Goal: Task Accomplishment & Management: Complete application form

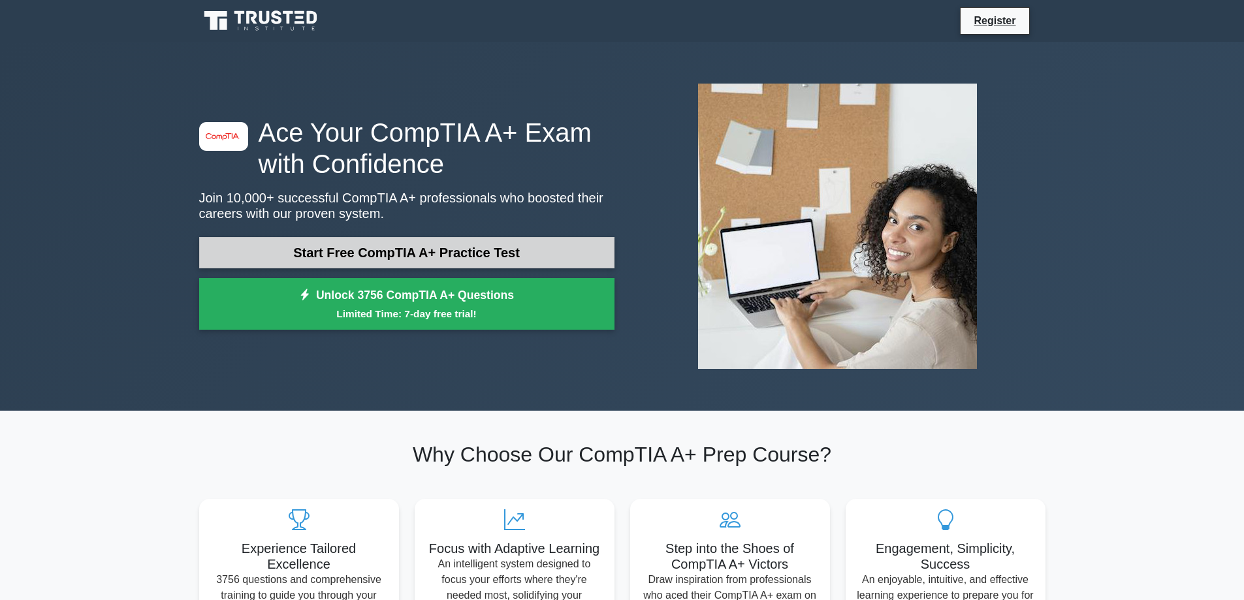
click at [436, 246] on link "Start Free CompTIA A+ Practice Test" at bounding box center [406, 252] width 415 height 31
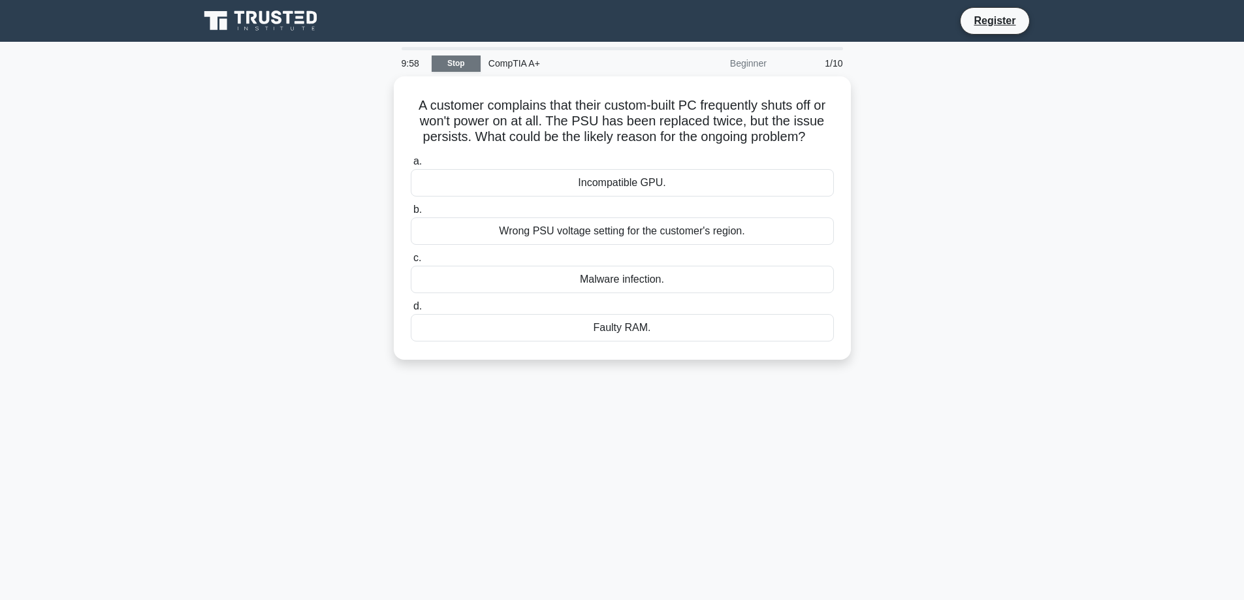
click at [457, 66] on link "Stop" at bounding box center [456, 64] width 49 height 16
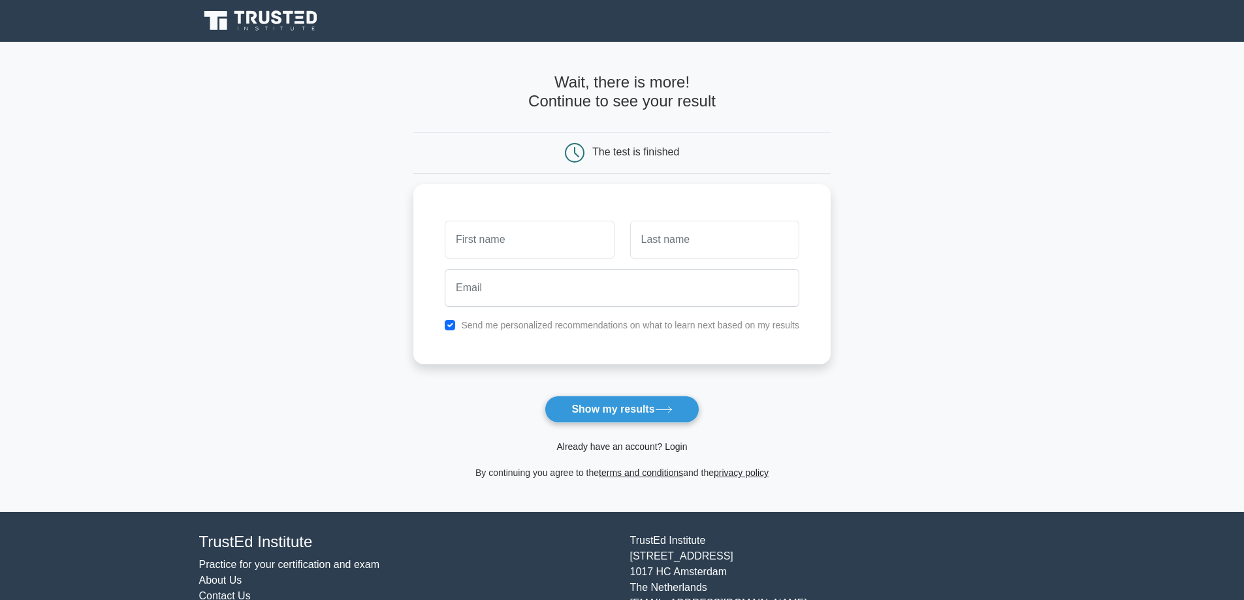
click at [670, 443] on link "Already have an account? Login" at bounding box center [621, 446] width 131 height 10
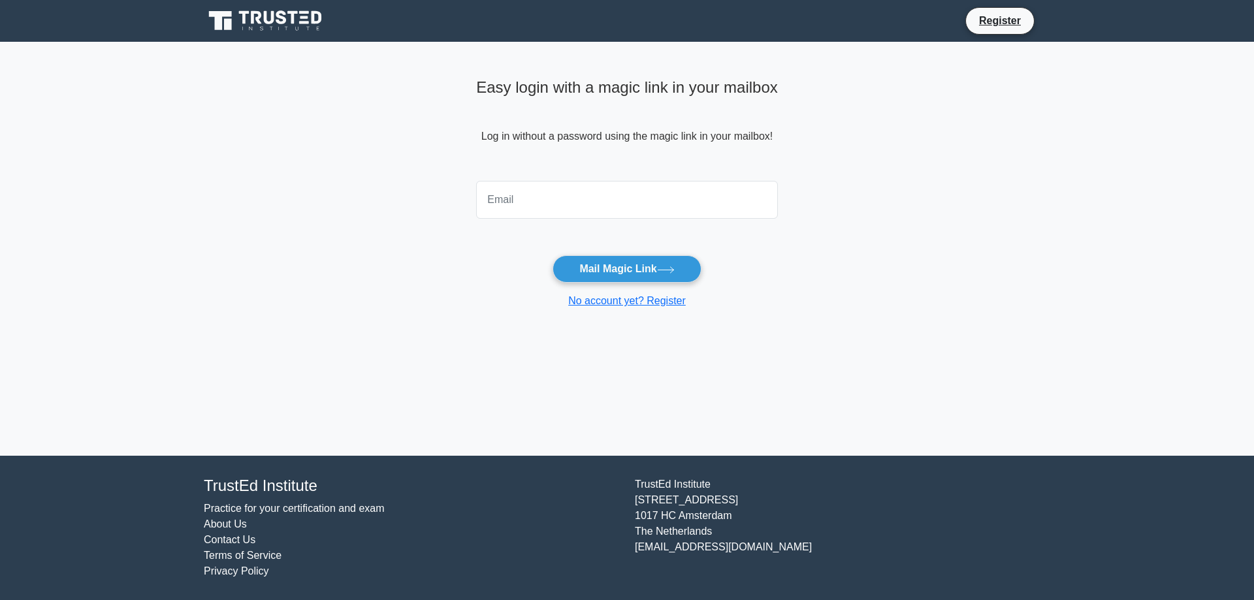
click at [567, 211] on input "email" at bounding box center [627, 200] width 302 height 38
drag, startPoint x: 428, startPoint y: 192, endPoint x: 507, endPoint y: 197, distance: 79.1
click at [428, 192] on main "Easy login with a magic link in your mailbox Log in without a password using th…" at bounding box center [627, 249] width 1254 height 414
click at [511, 198] on input "email" at bounding box center [627, 200] width 302 height 38
type input "d.coffeepot@hotmail.com"
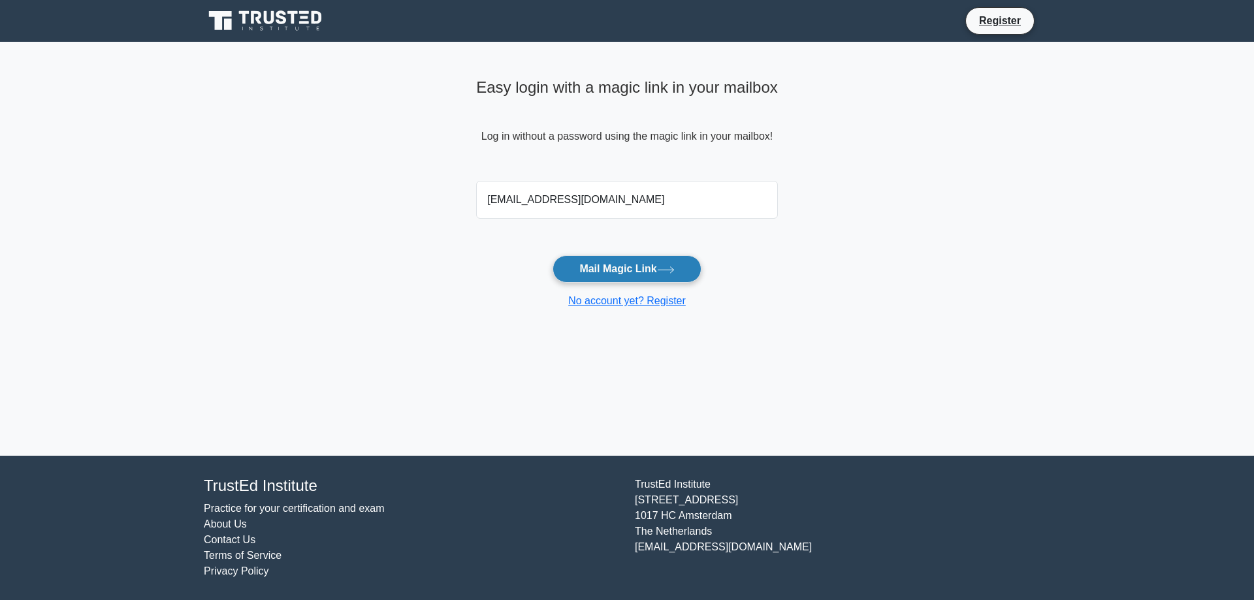
click at [651, 262] on button "Mail Magic Link" at bounding box center [626, 268] width 148 height 27
